Goal: Check status: Check status

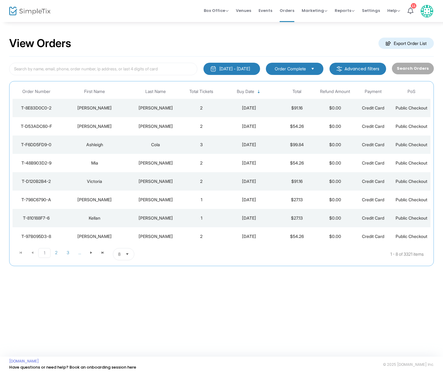
click at [157, 107] on div "[PERSON_NAME]" at bounding box center [155, 108] width 51 height 6
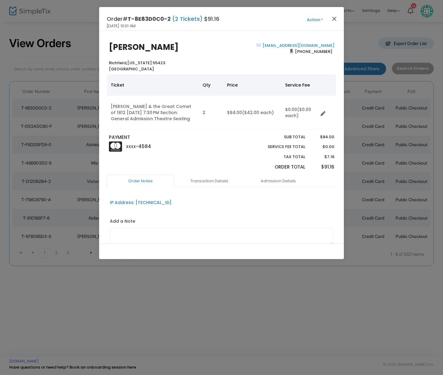
click at [335, 19] on button "Close" at bounding box center [335, 19] width 8 height 8
